Goal: Information Seeking & Learning: Learn about a topic

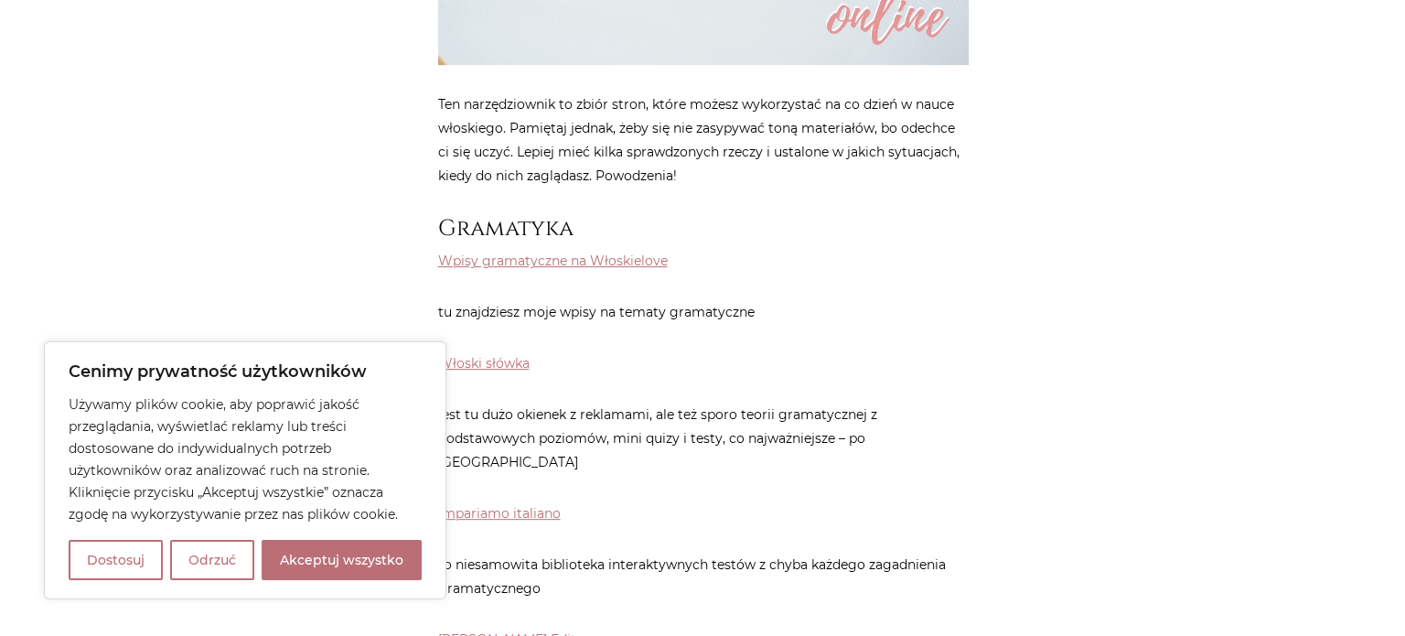
scroll to position [732, 0]
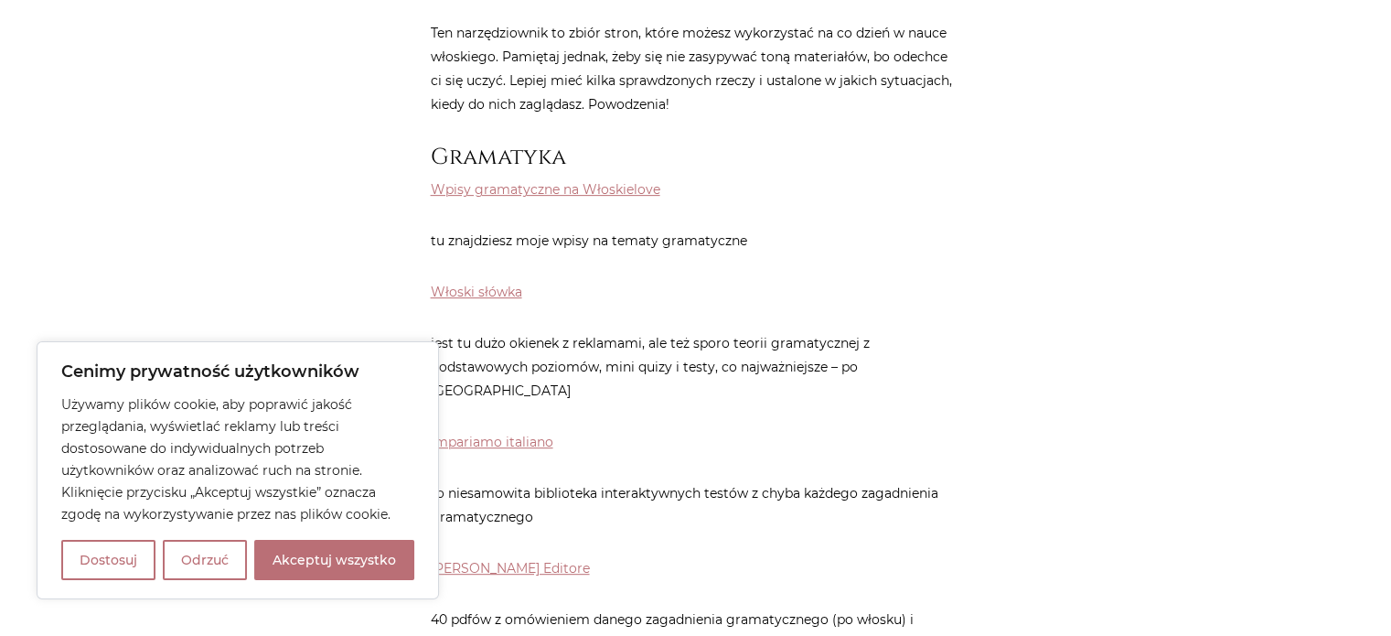
click at [305, 554] on button "Akceptuj wszystko" at bounding box center [334, 560] width 160 height 40
checkbox input "true"
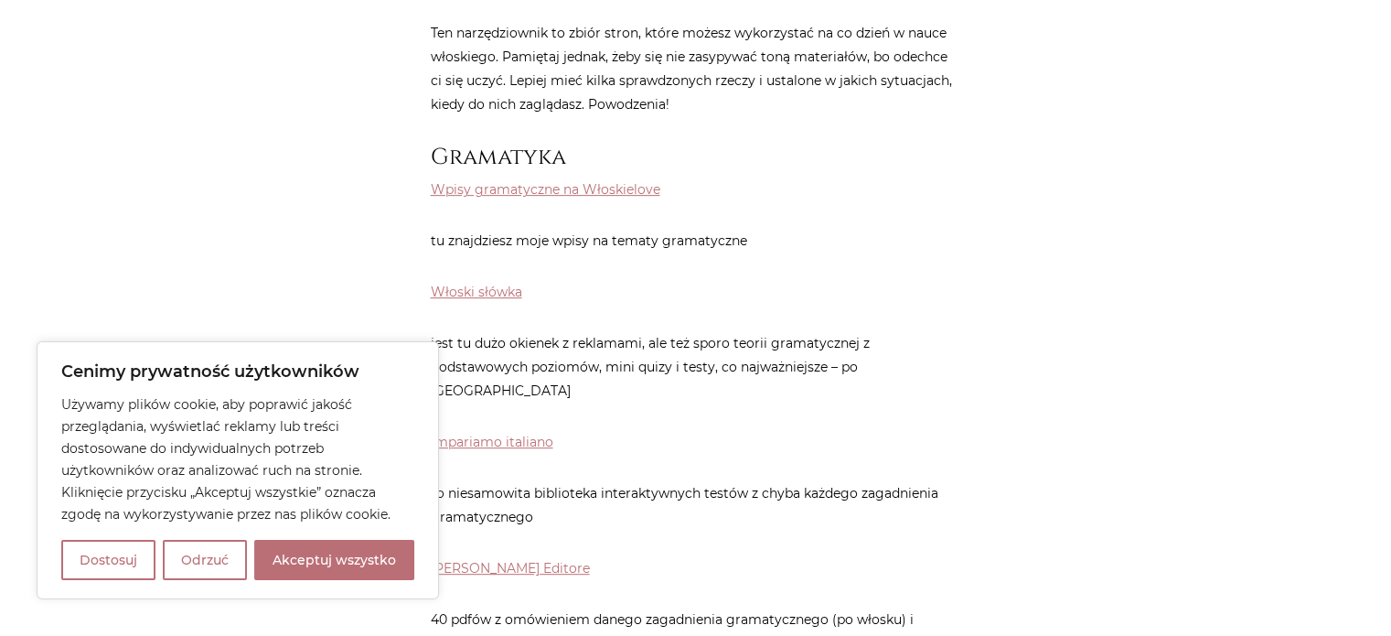
checkbox input "true"
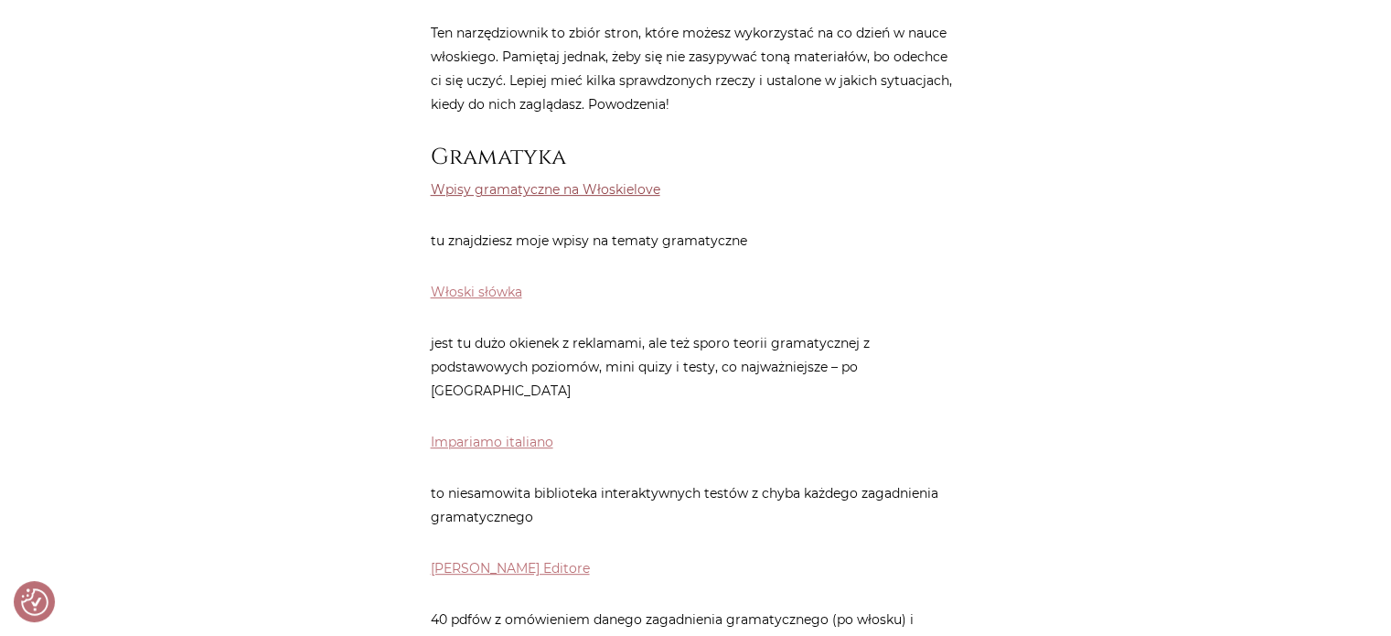
click at [575, 189] on link "Wpisy gramatyczne na Włoskielove" at bounding box center [546, 189] width 230 height 16
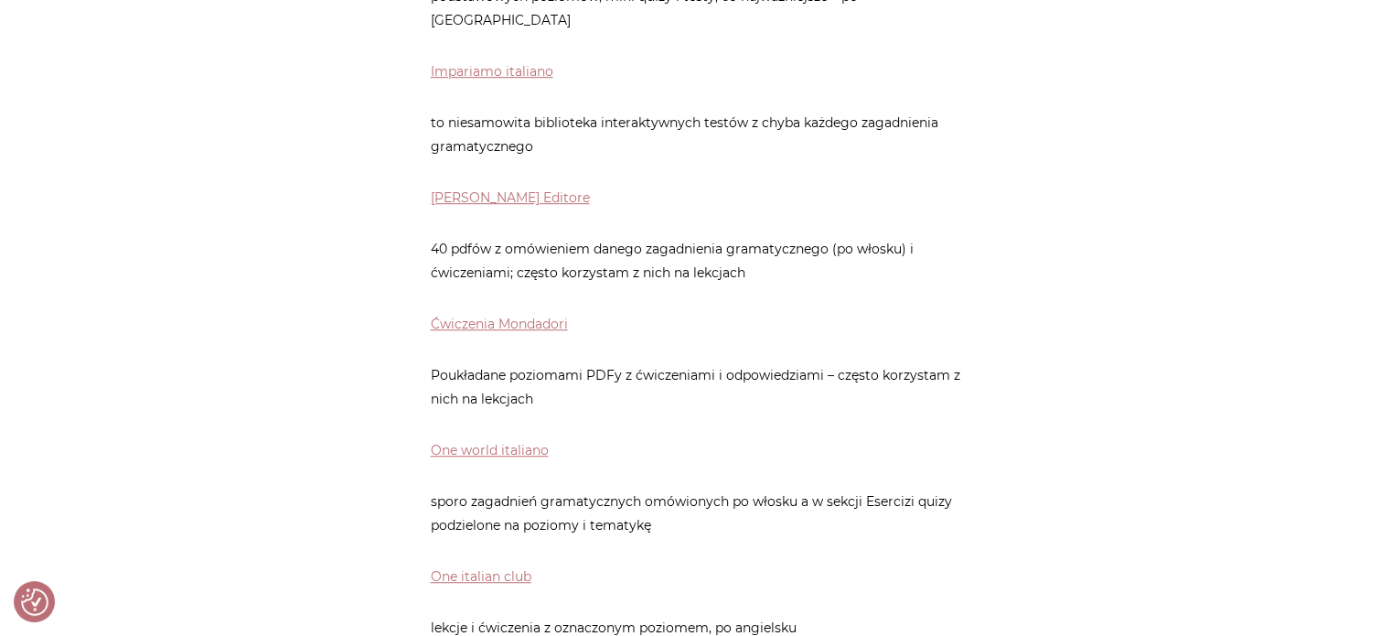
scroll to position [1280, 0]
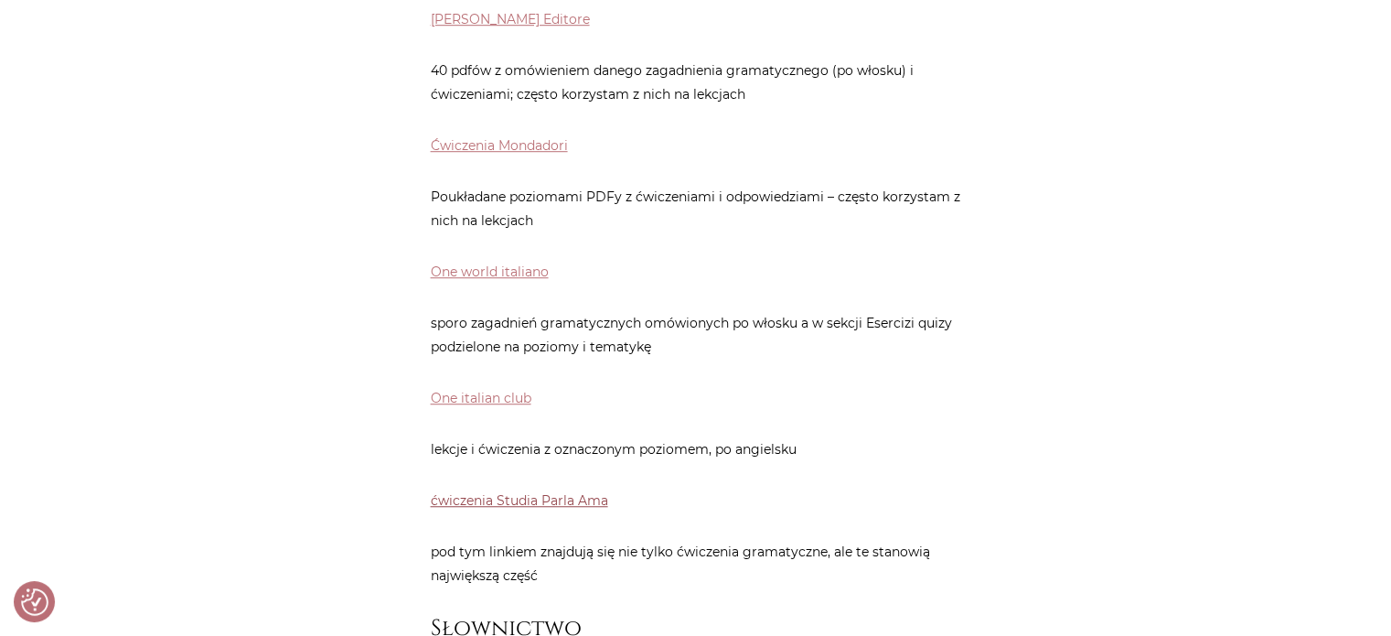
click at [568, 492] on link "ćwiczenia Studia Parla Ama" at bounding box center [519, 500] width 177 height 16
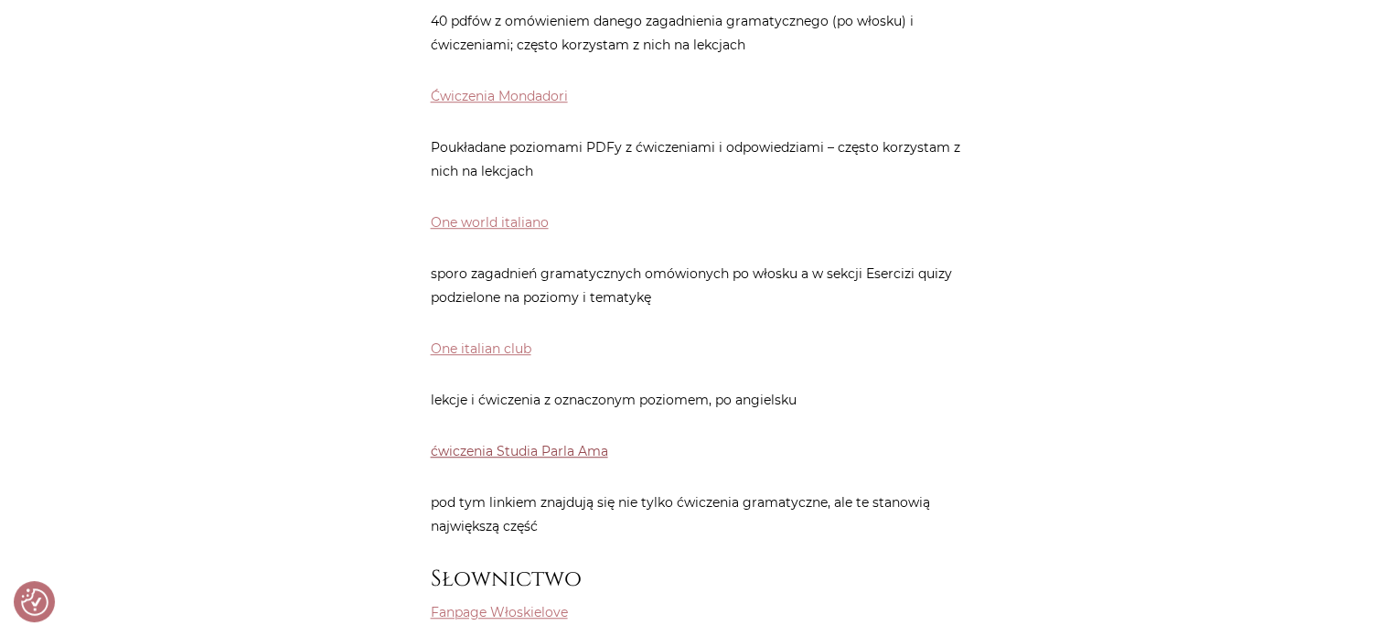
scroll to position [1372, 0]
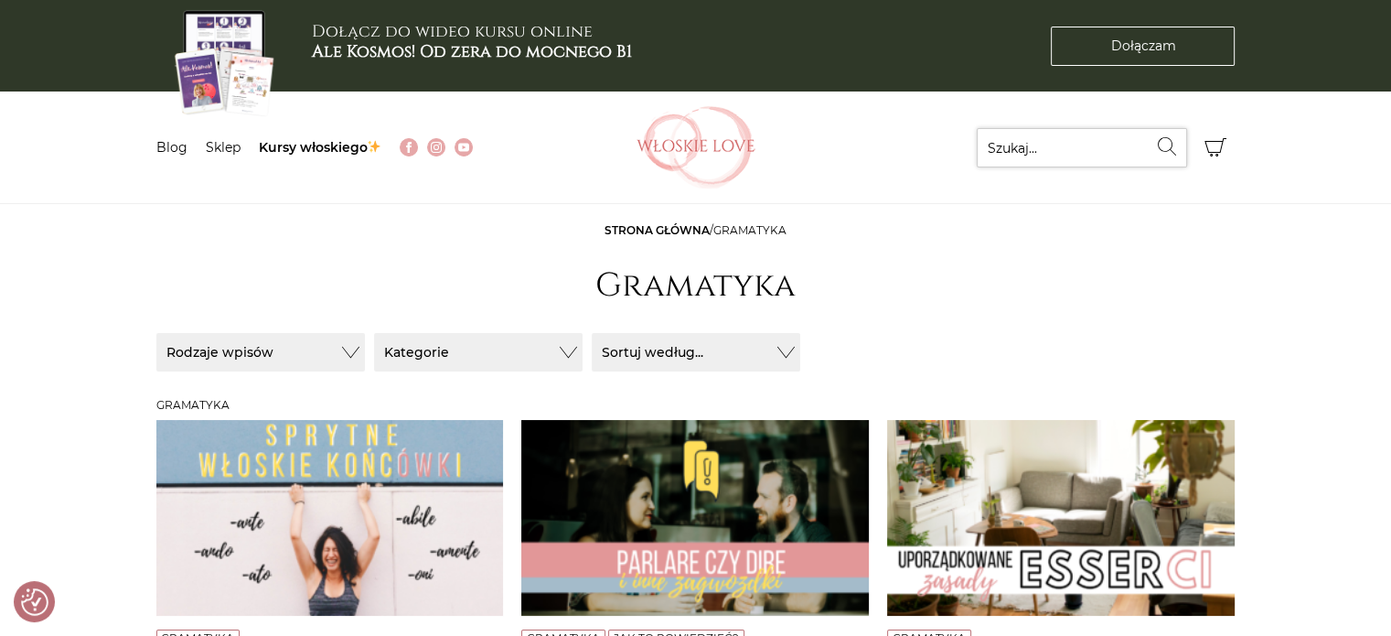
click at [1104, 139] on input "Szukaj..." at bounding box center [1082, 147] width 210 height 39
type input "ne"
click at [1148, 128] on button "Wyszukaj" at bounding box center [1167, 146] width 39 height 37
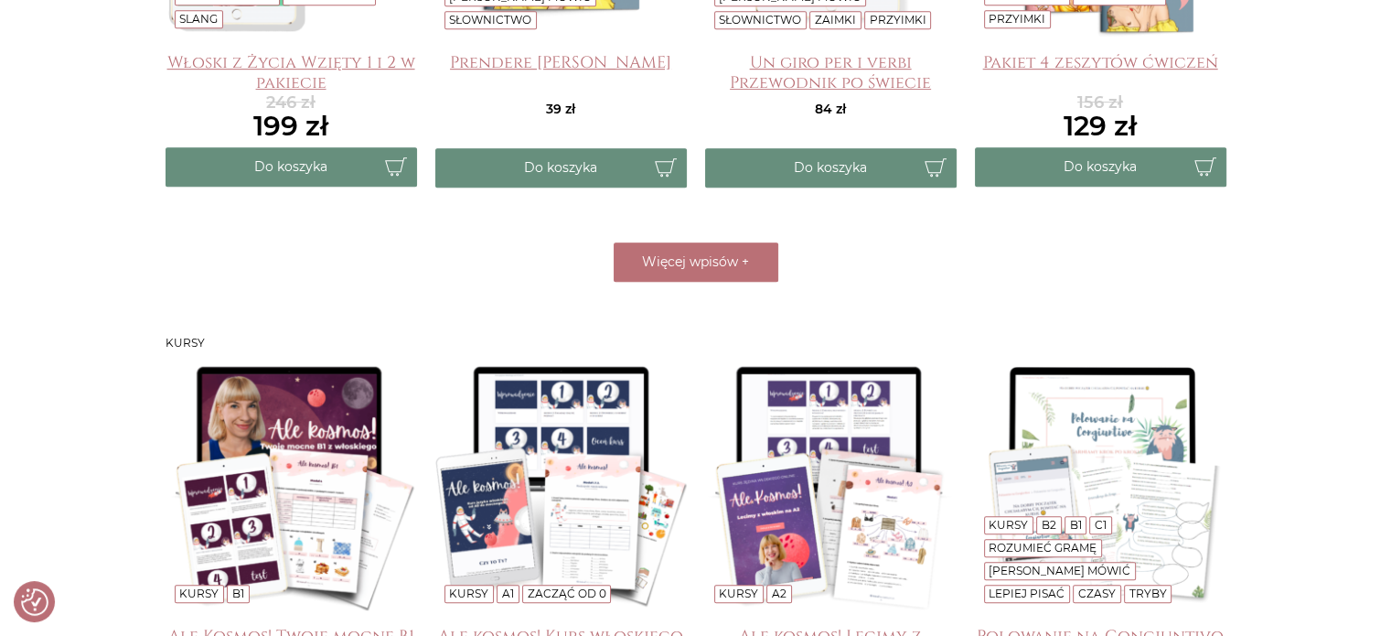
scroll to position [1097, 0]
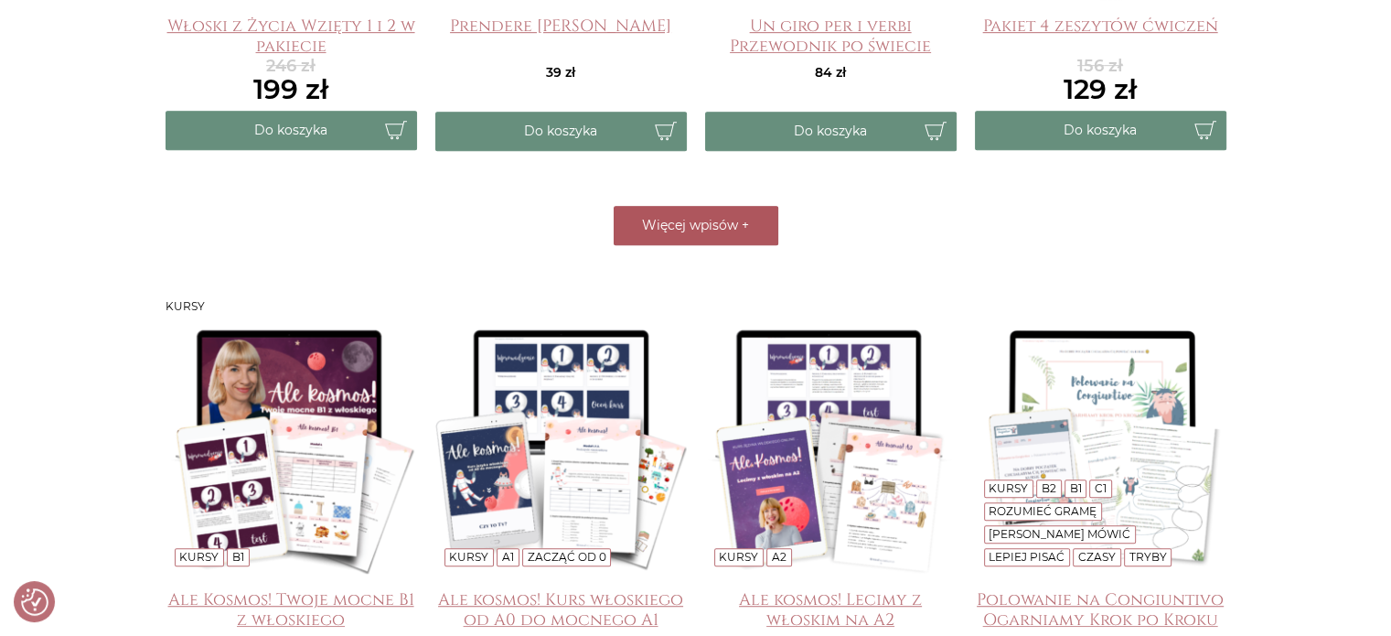
click at [640, 231] on button "Więcej wpisów +" at bounding box center [696, 225] width 165 height 39
click at [666, 206] on div "Wczytuję..." at bounding box center [696, 225] width 1061 height 39
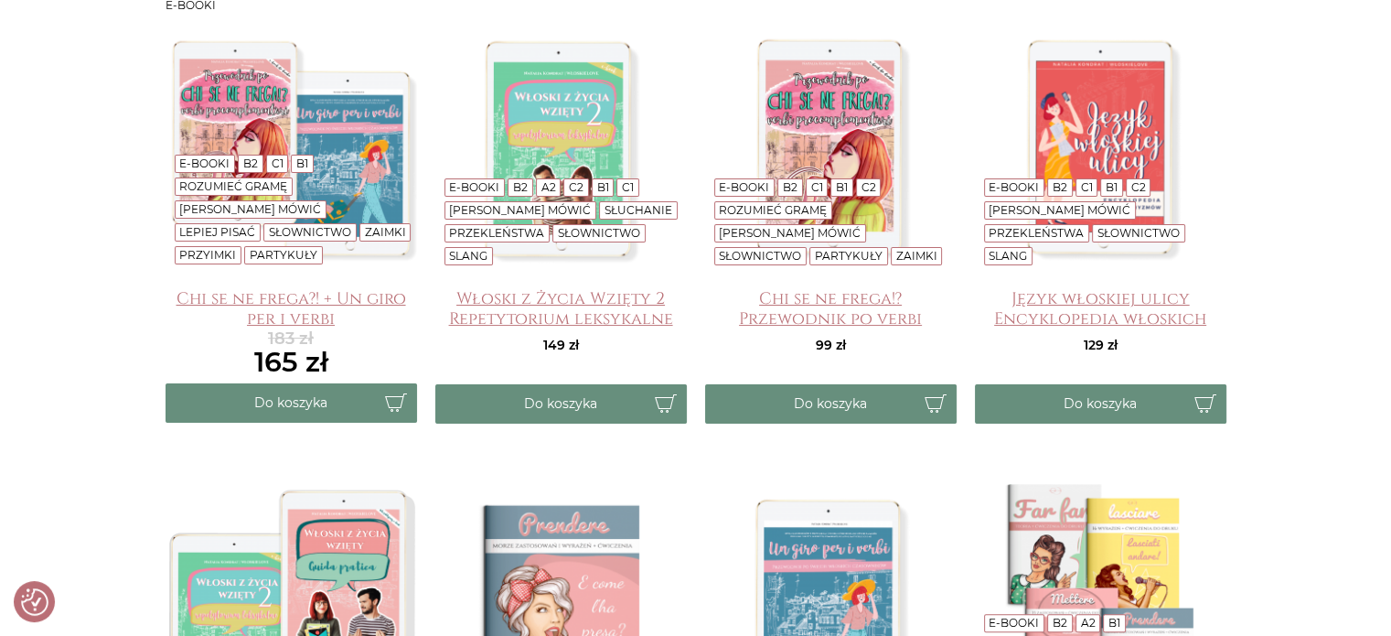
scroll to position [0, 0]
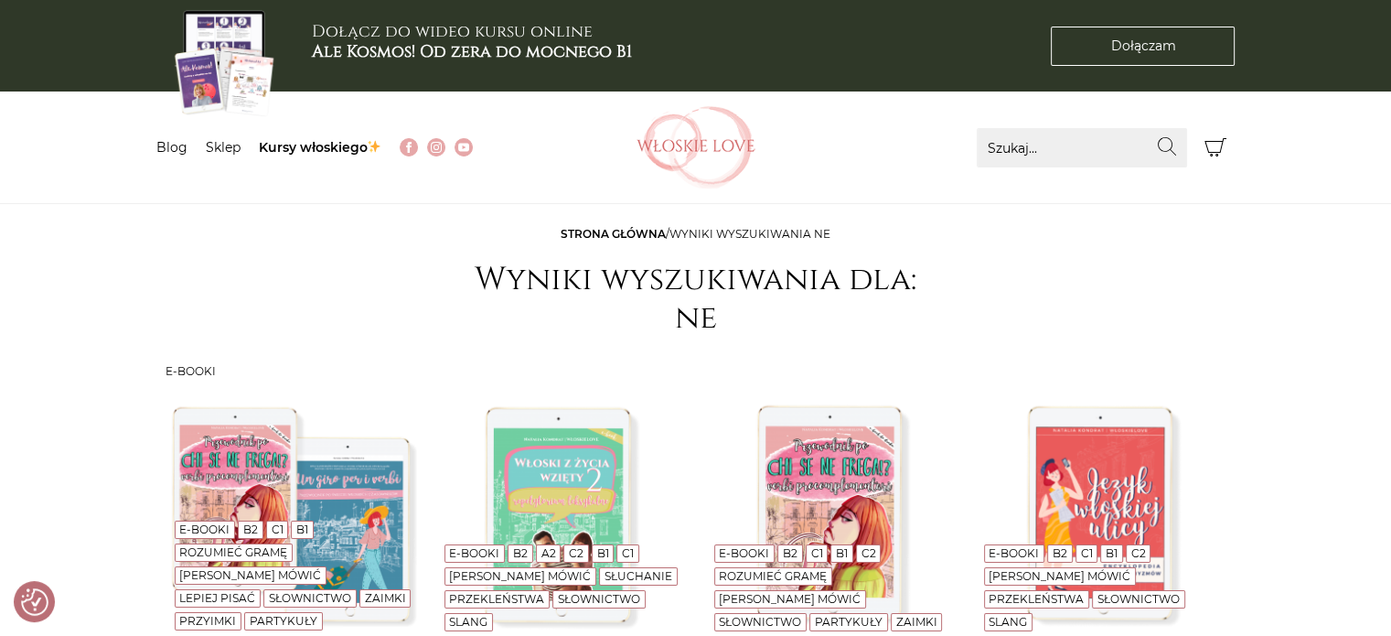
click at [177, 149] on link "Blog" at bounding box center [171, 147] width 31 height 16
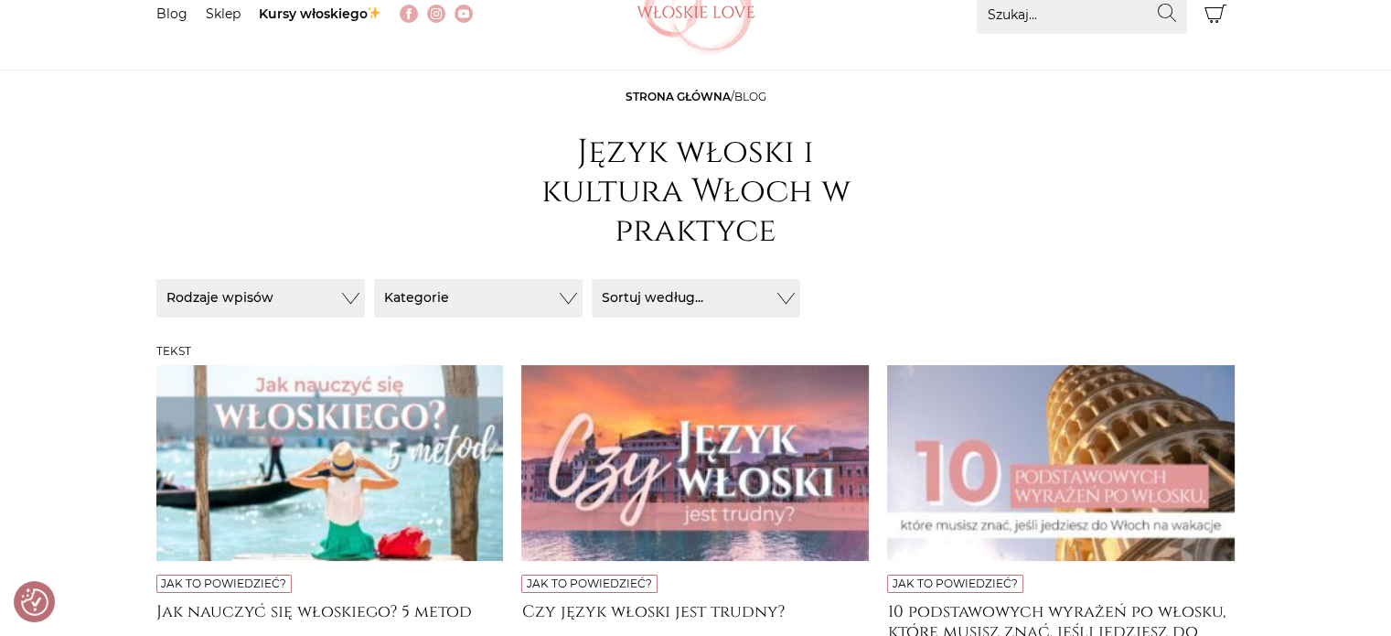
scroll to position [183, 0]
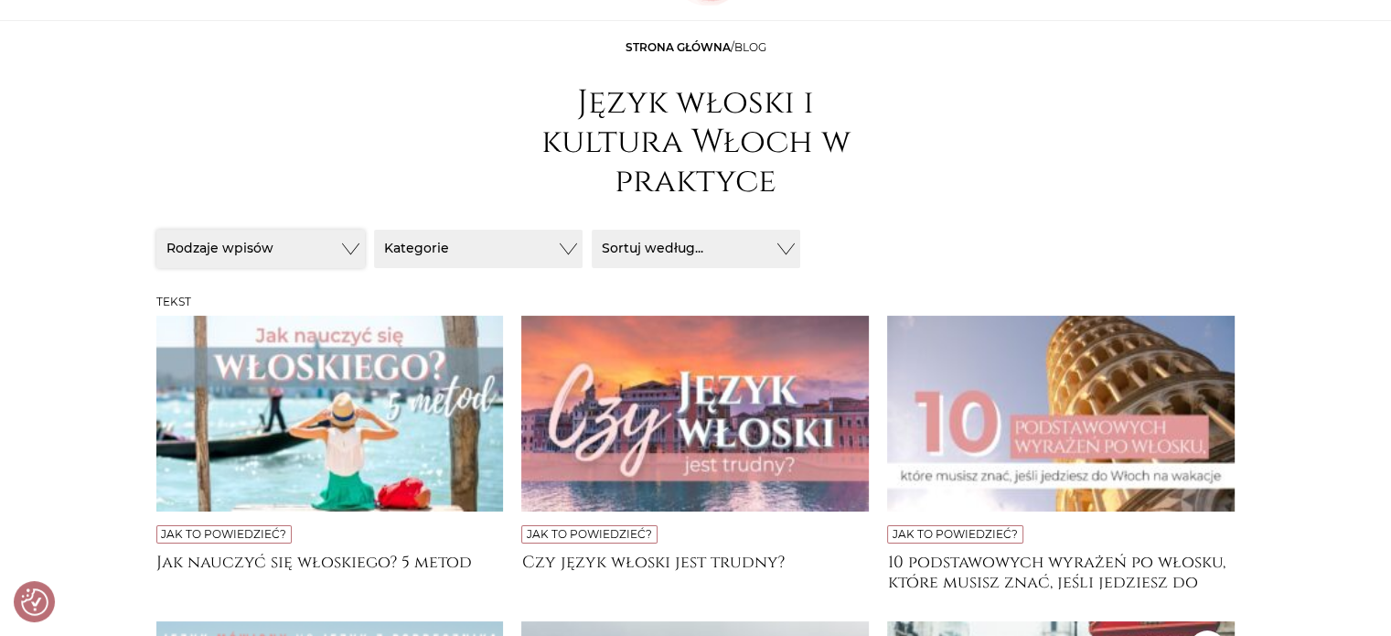
click at [337, 244] on button "Rodzaje wpisów" at bounding box center [260, 249] width 209 height 38
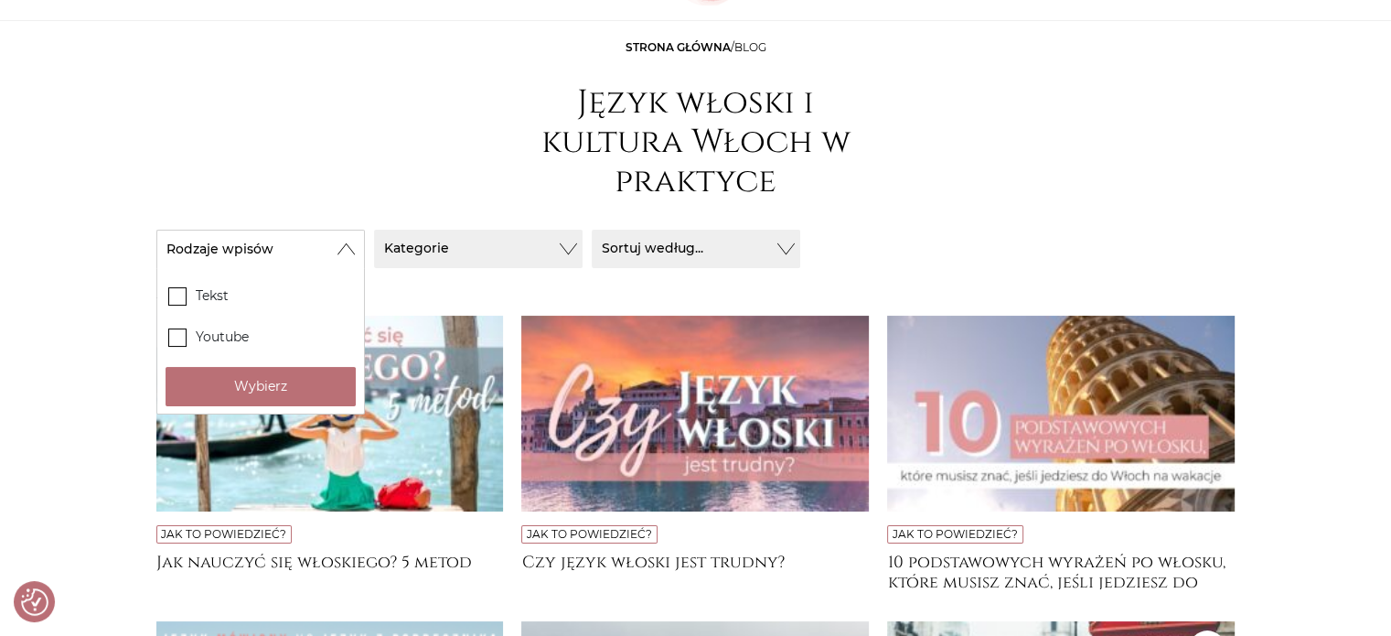
click at [1023, 176] on header "Strona główna / Blog Język włoski i kultura Włoch w praktyce" at bounding box center [695, 124] width 1079 height 170
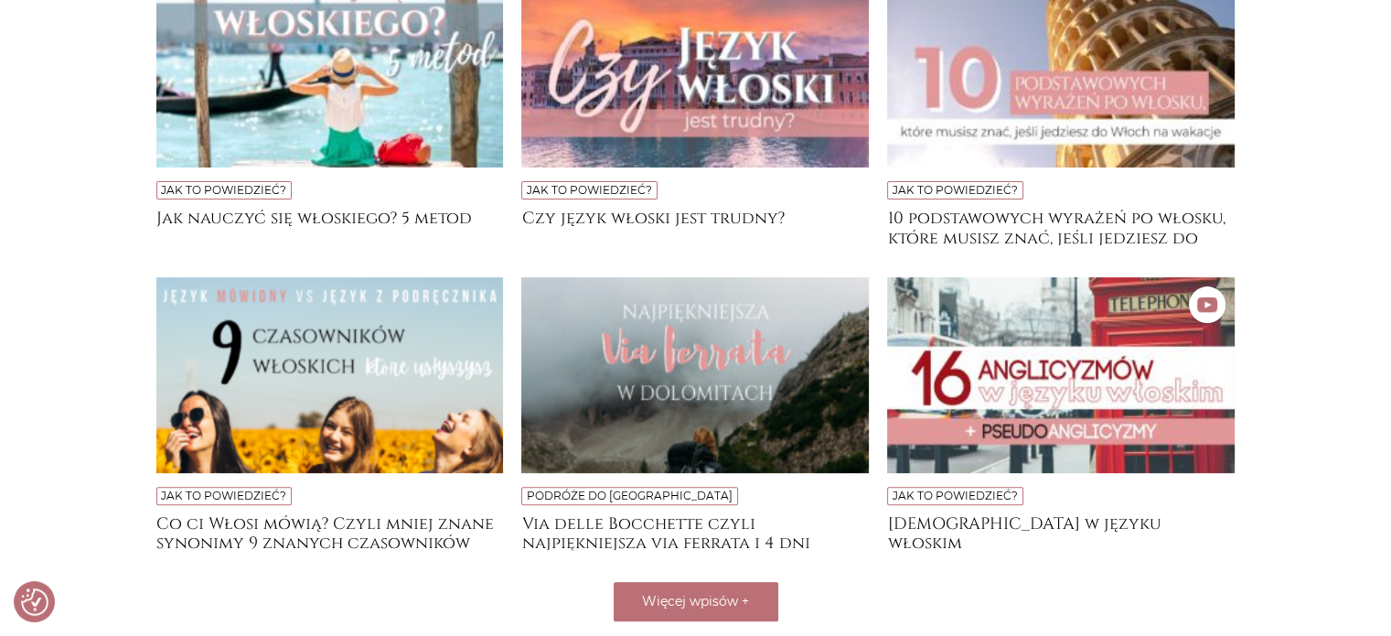
scroll to position [549, 0]
